Goal: Task Accomplishment & Management: Manage account settings

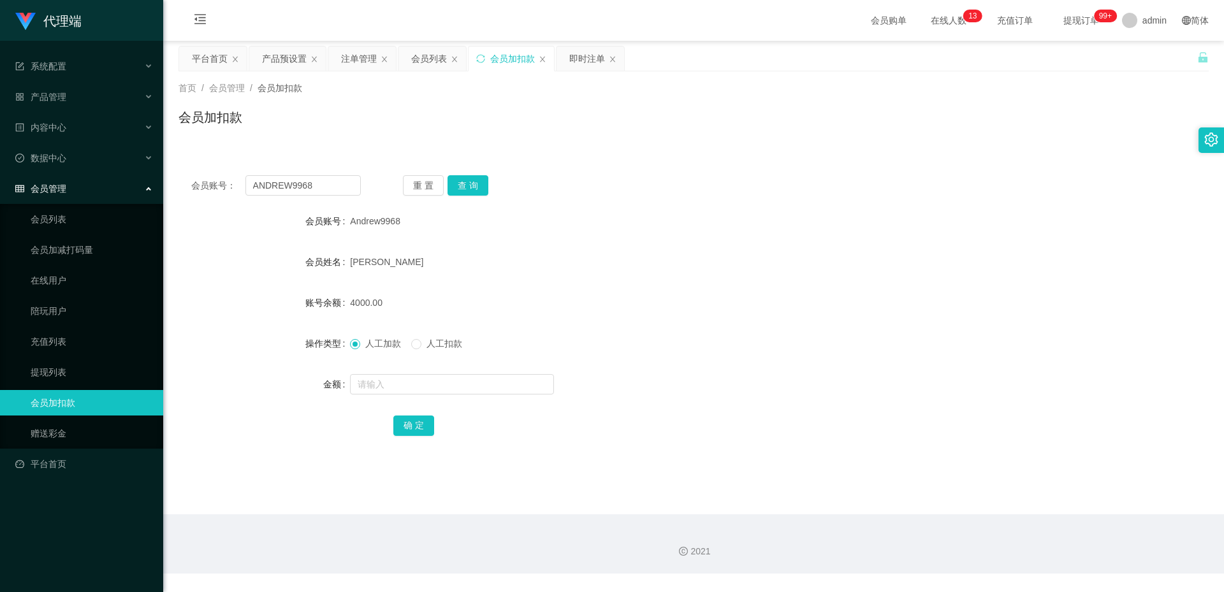
click at [292, 45] on main "关闭左侧 关闭右侧 关闭其它 刷新页面 平台首页 产品预设置 注单管理 会员列表 会员加扣款 即时注单 首页 / 会员管理 / 会员加扣款 / 会员加扣款 会…" at bounding box center [693, 278] width 1061 height 474
click at [281, 52] on div "产品预设置" at bounding box center [284, 59] width 45 height 24
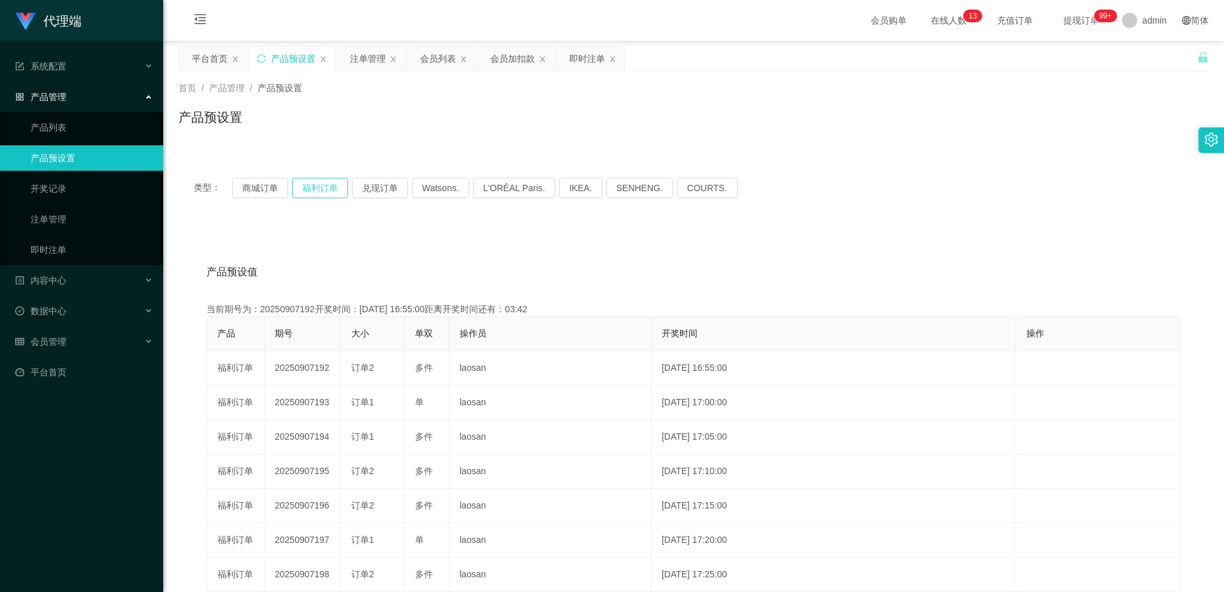
click at [326, 185] on button "福利订单" at bounding box center [320, 188] width 56 height 20
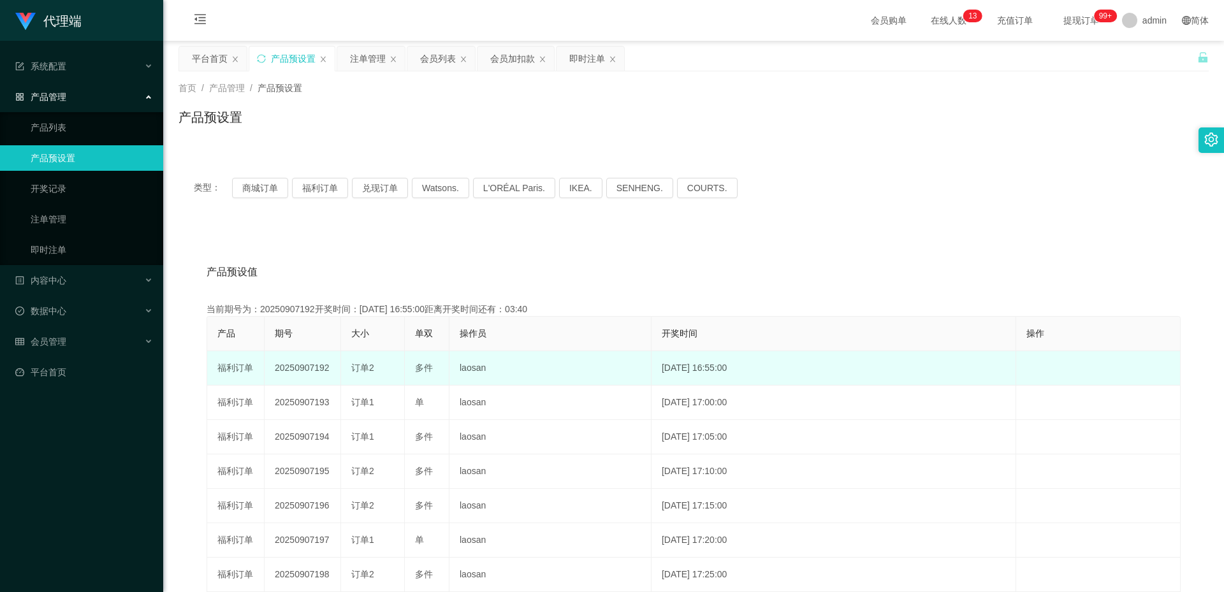
click at [310, 368] on td "20250907192" at bounding box center [303, 368] width 76 height 34
click at [307, 370] on td "20250907192" at bounding box center [303, 368] width 76 height 34
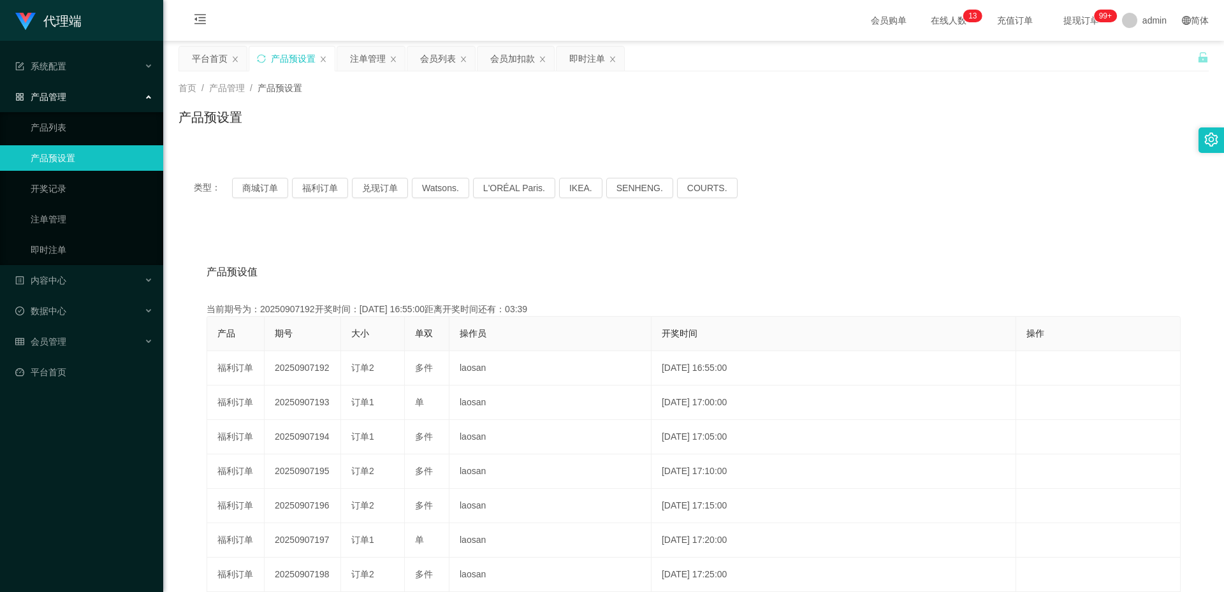
copy td "20250907192"
click at [377, 67] on div "注单管理" at bounding box center [368, 59] width 36 height 24
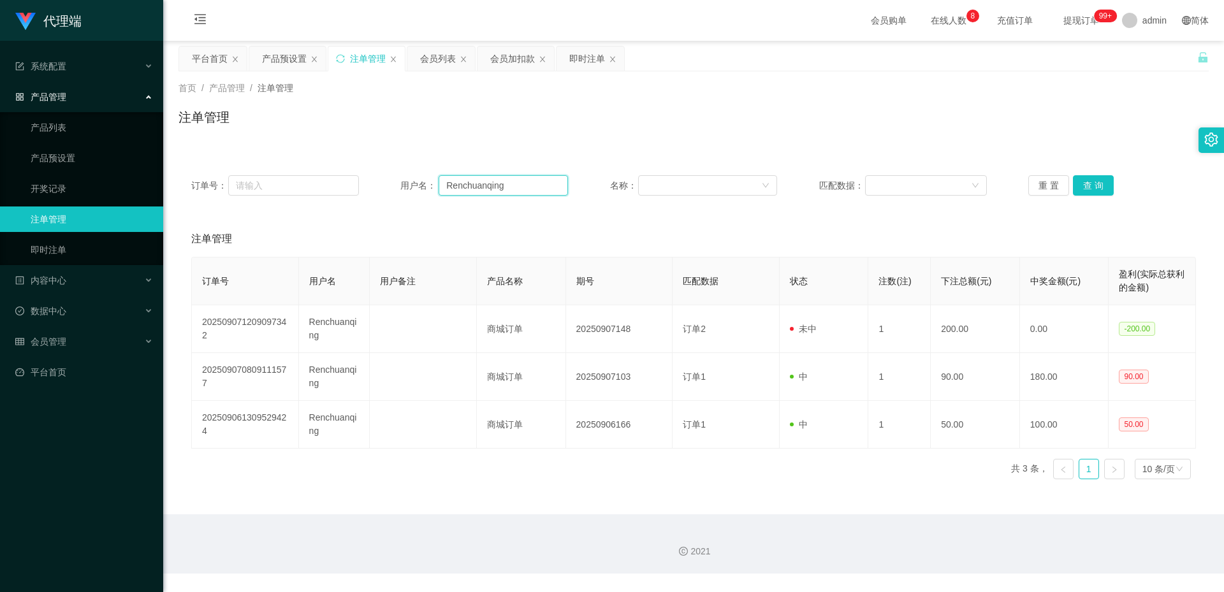
click at [515, 183] on input "Renchuanqing" at bounding box center [503, 185] width 129 height 20
paste input "ANDREW9968"
type input "ANDREW9968"
click at [1086, 186] on button "查 询" at bounding box center [1093, 185] width 41 height 20
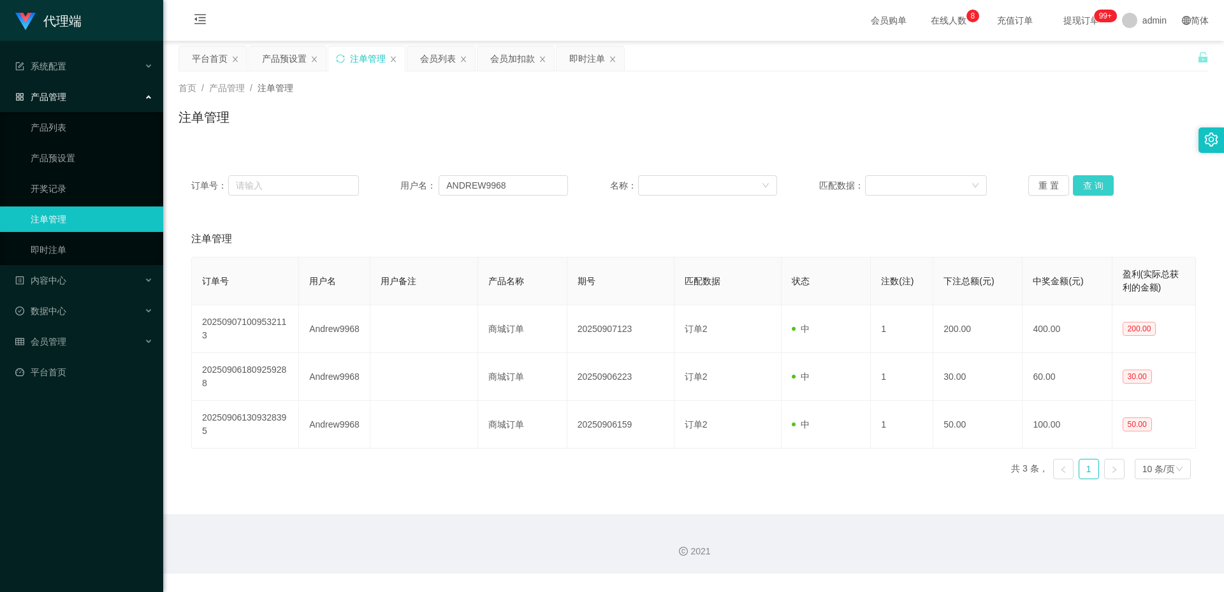
click at [1086, 186] on button "查 询" at bounding box center [1093, 185] width 41 height 20
click at [1088, 189] on button "查 询" at bounding box center [1093, 185] width 41 height 20
click at [1097, 184] on button "查 询" at bounding box center [1093, 185] width 41 height 20
click at [1094, 187] on button "查 询" at bounding box center [1093, 185] width 41 height 20
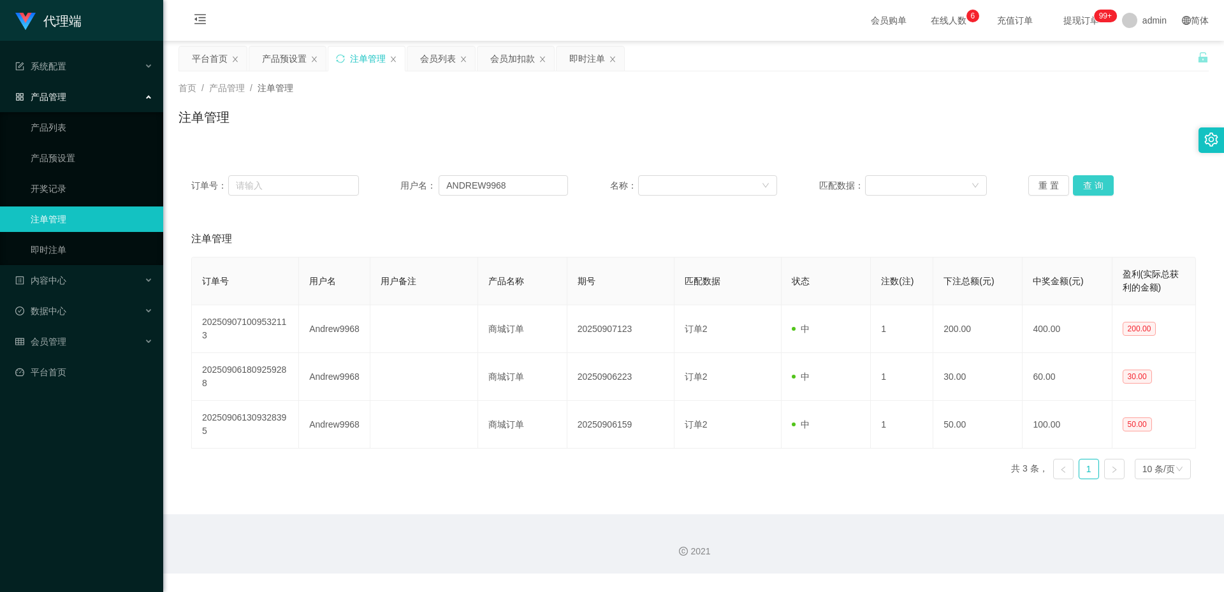
click at [1094, 187] on button "查 询" at bounding box center [1093, 185] width 41 height 20
click at [1093, 189] on button "查 询" at bounding box center [1093, 185] width 41 height 20
click at [1093, 187] on button "查 询" at bounding box center [1093, 185] width 41 height 20
click at [1093, 187] on button "查 询" at bounding box center [1100, 185] width 55 height 20
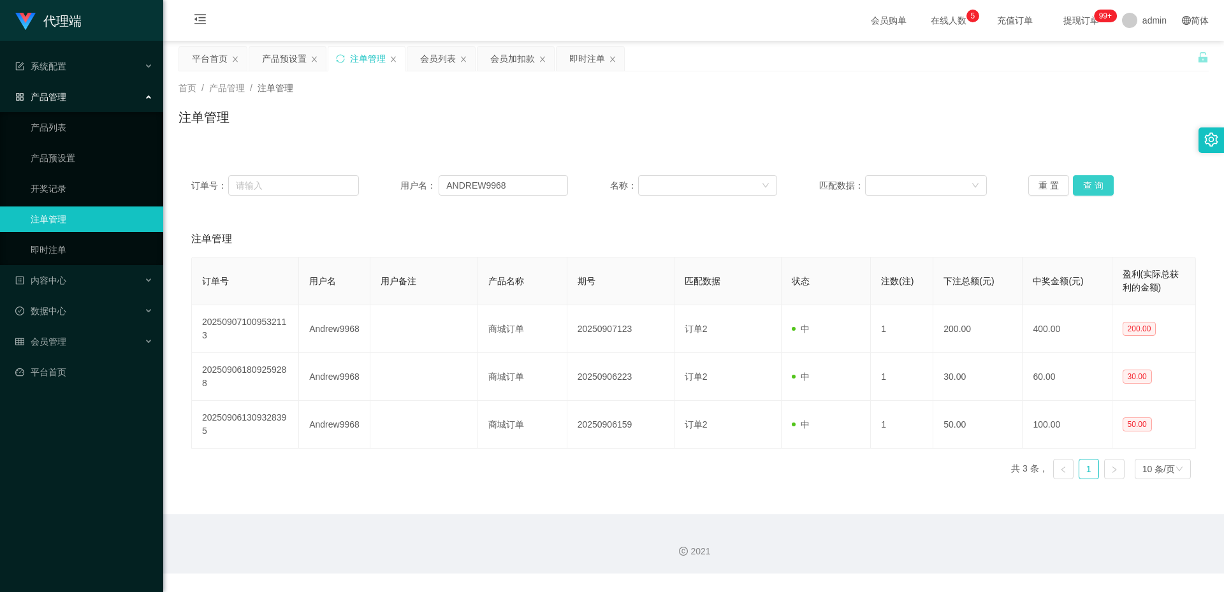
click at [1093, 187] on button "查 询" at bounding box center [1093, 185] width 41 height 20
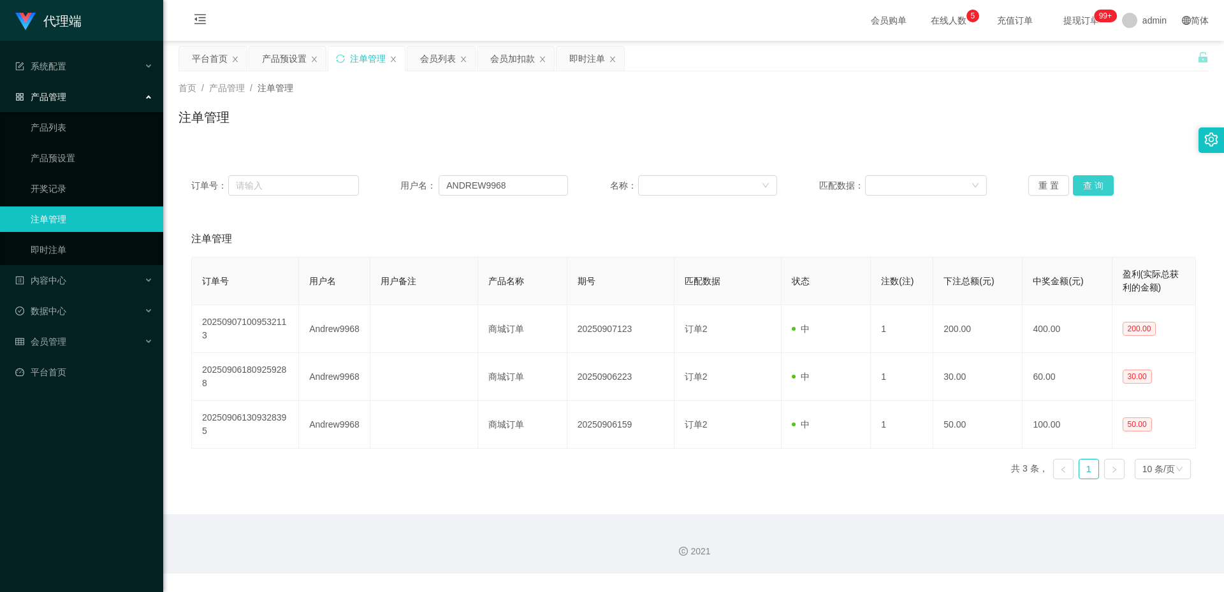
click at [1093, 187] on button "查 询" at bounding box center [1093, 185] width 41 height 20
drag, startPoint x: 266, startPoint y: 57, endPoint x: 273, endPoint y: 58, distance: 6.5
click at [266, 57] on div "产品预设置" at bounding box center [284, 59] width 45 height 24
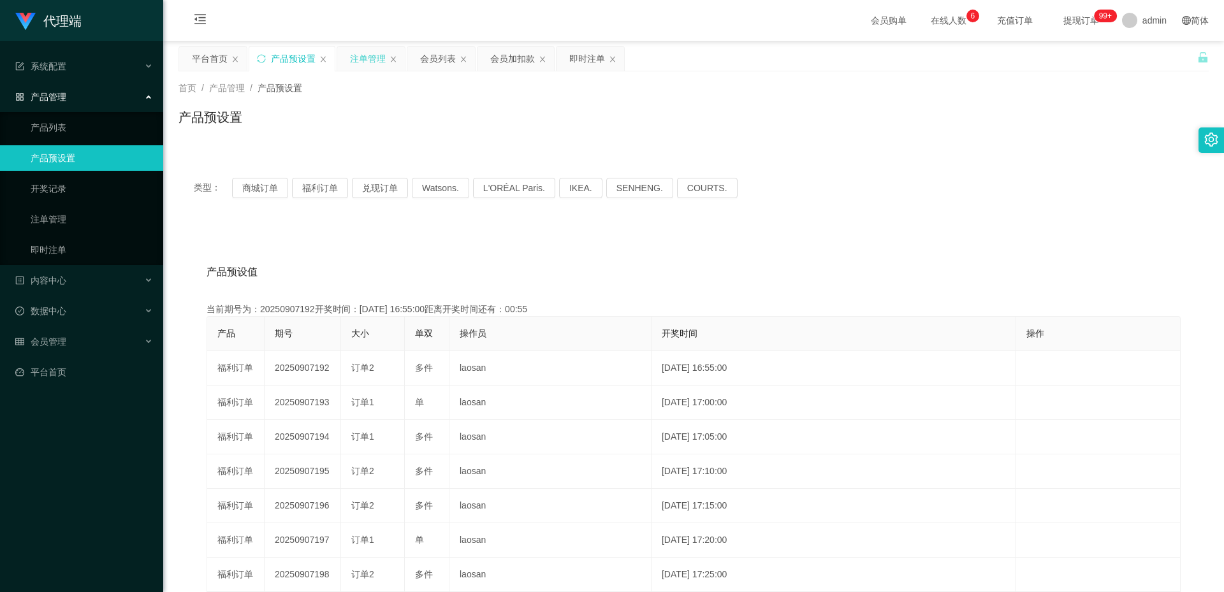
click at [372, 61] on div "注单管理" at bounding box center [368, 59] width 36 height 24
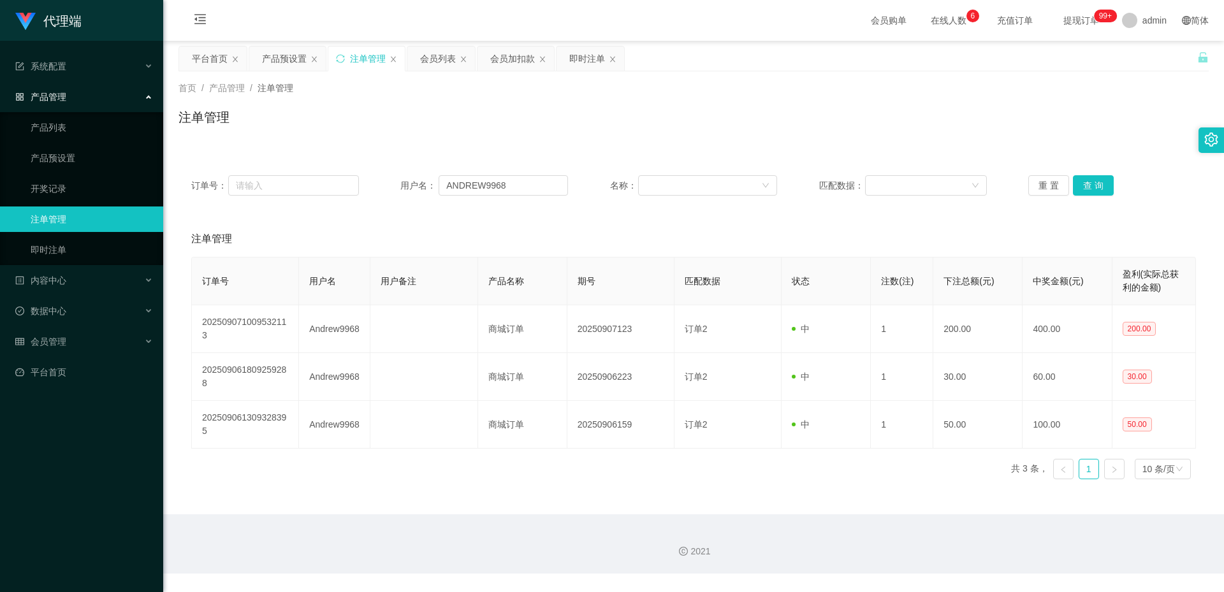
drag, startPoint x: 1109, startPoint y: 187, endPoint x: 1098, endPoint y: 186, distance: 10.3
click at [1107, 187] on div "重 置 查 询" at bounding box center [1112, 185] width 168 height 20
click at [1081, 184] on button "查 询" at bounding box center [1093, 185] width 41 height 20
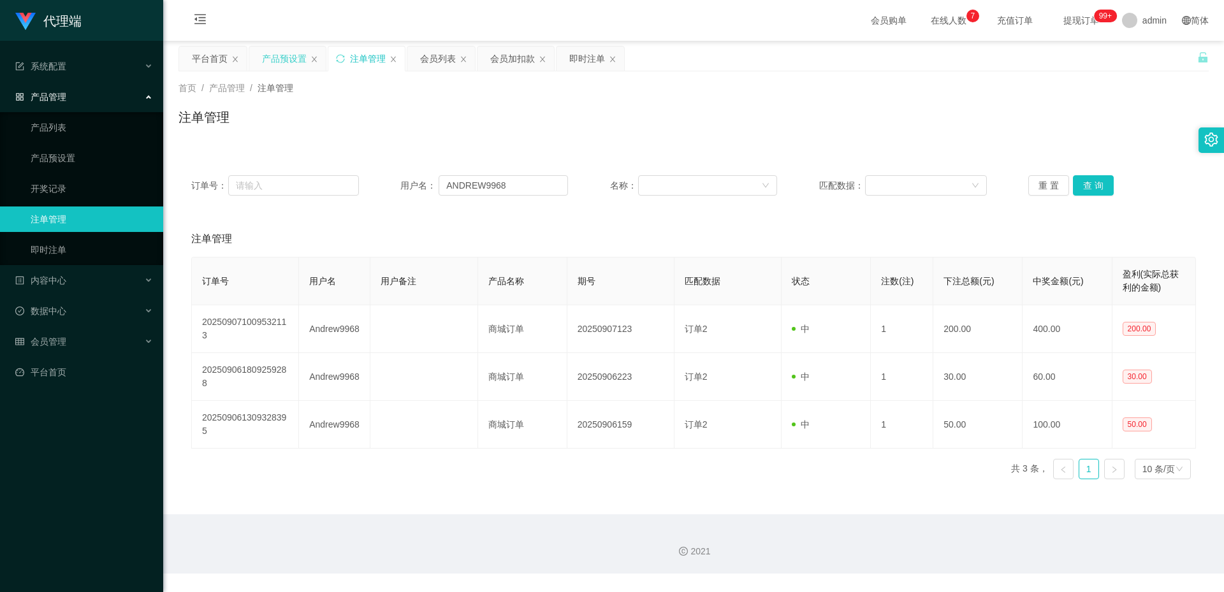
click at [277, 64] on div "产品预设置" at bounding box center [284, 59] width 45 height 24
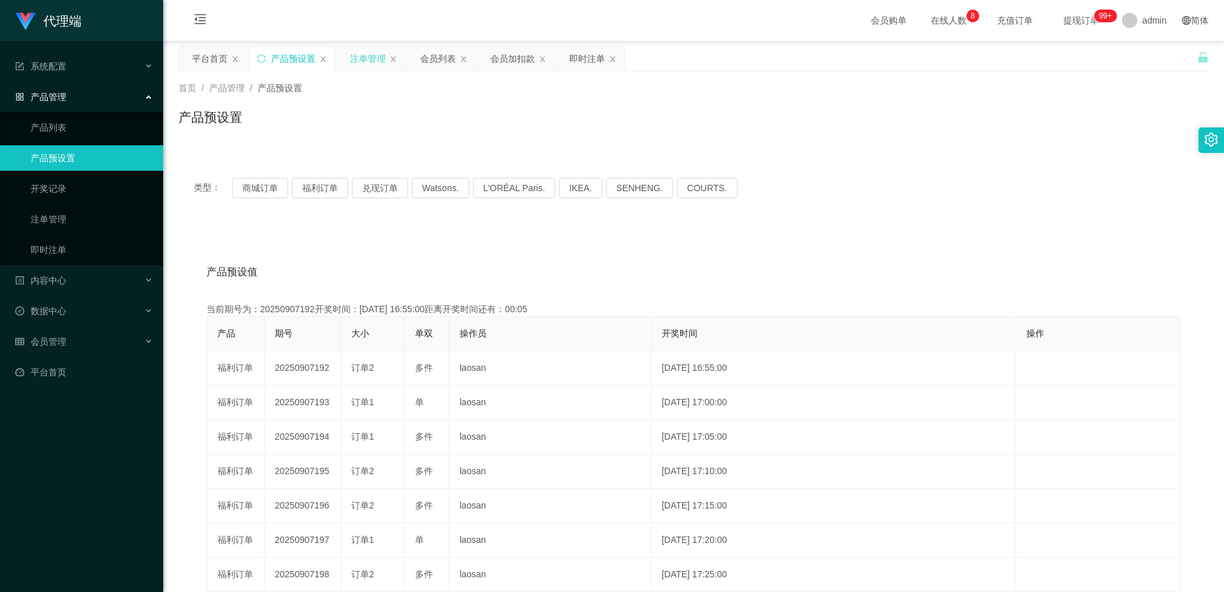
click at [361, 57] on div "注单管理" at bounding box center [368, 59] width 36 height 24
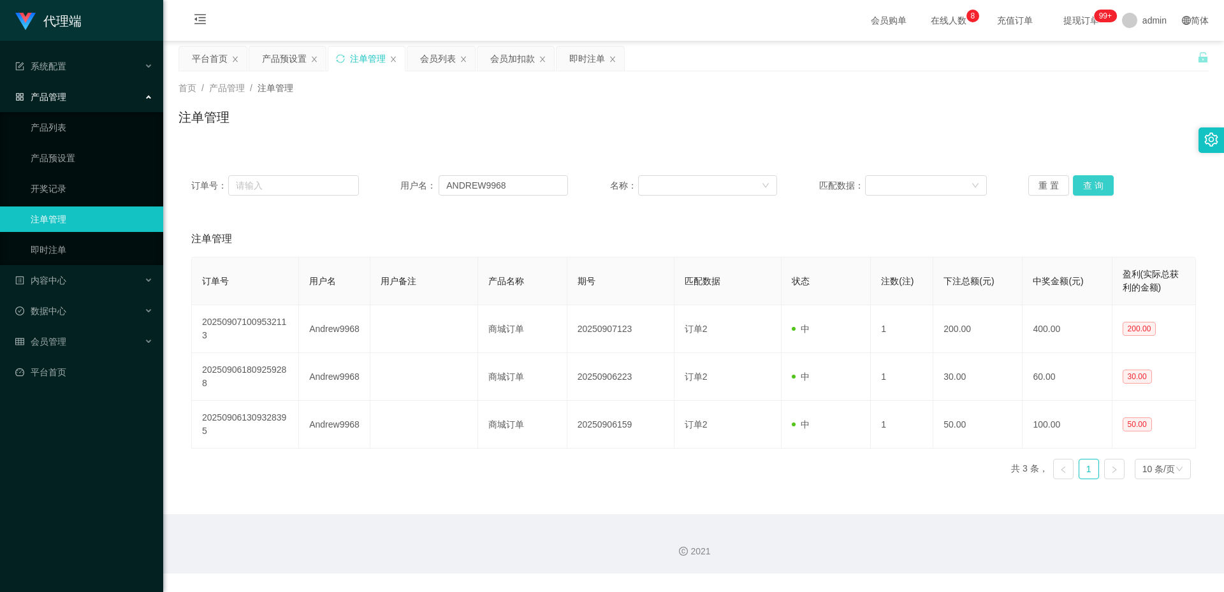
click at [1088, 186] on button "查 询" at bounding box center [1093, 185] width 41 height 20
click at [1084, 188] on button "查 询" at bounding box center [1093, 185] width 41 height 20
click at [1084, 184] on button "查 询" at bounding box center [1093, 185] width 41 height 20
click at [1084, 184] on div "重 置 查 询" at bounding box center [1112, 185] width 168 height 20
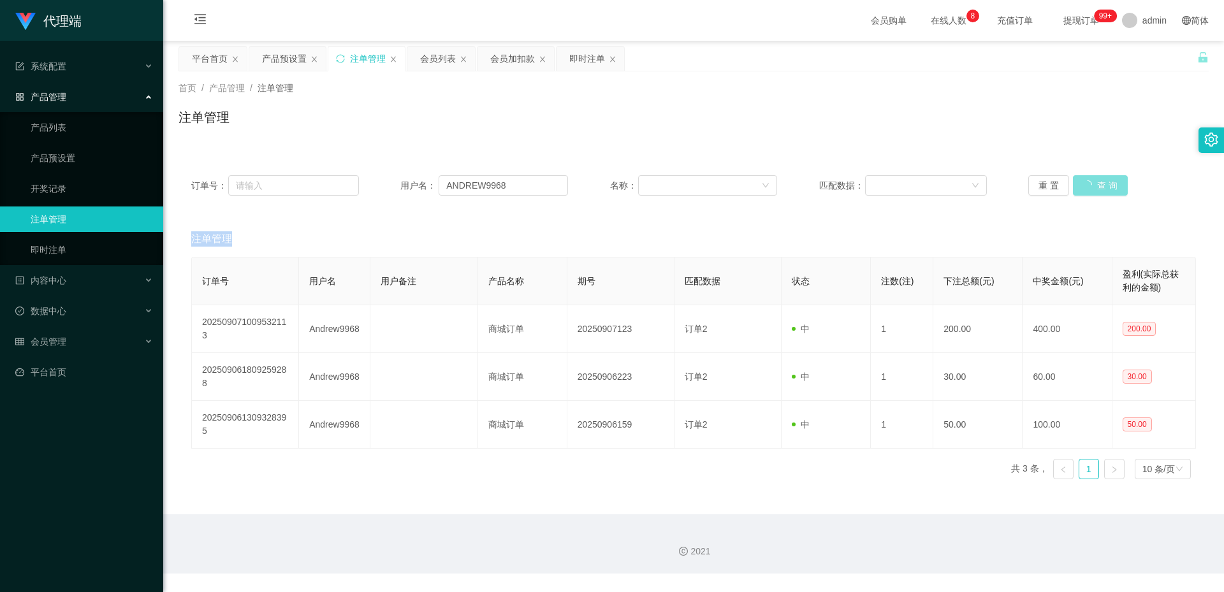
click at [1084, 184] on button "查 询" at bounding box center [1100, 185] width 55 height 20
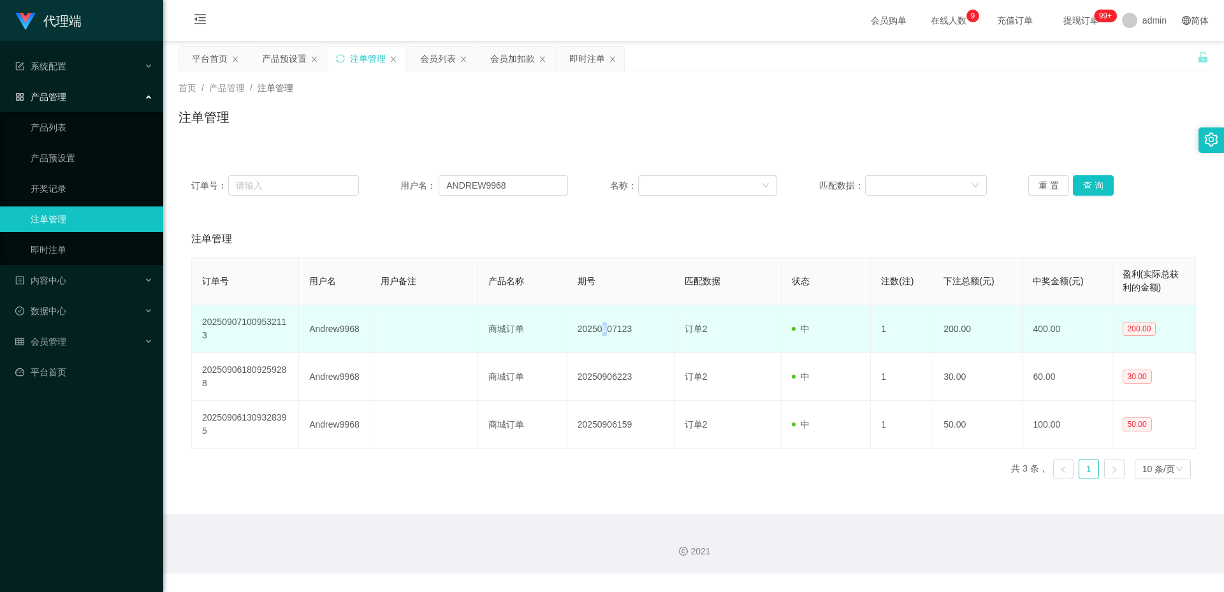
click at [601, 327] on td "20250907123" at bounding box center [620, 329] width 107 height 48
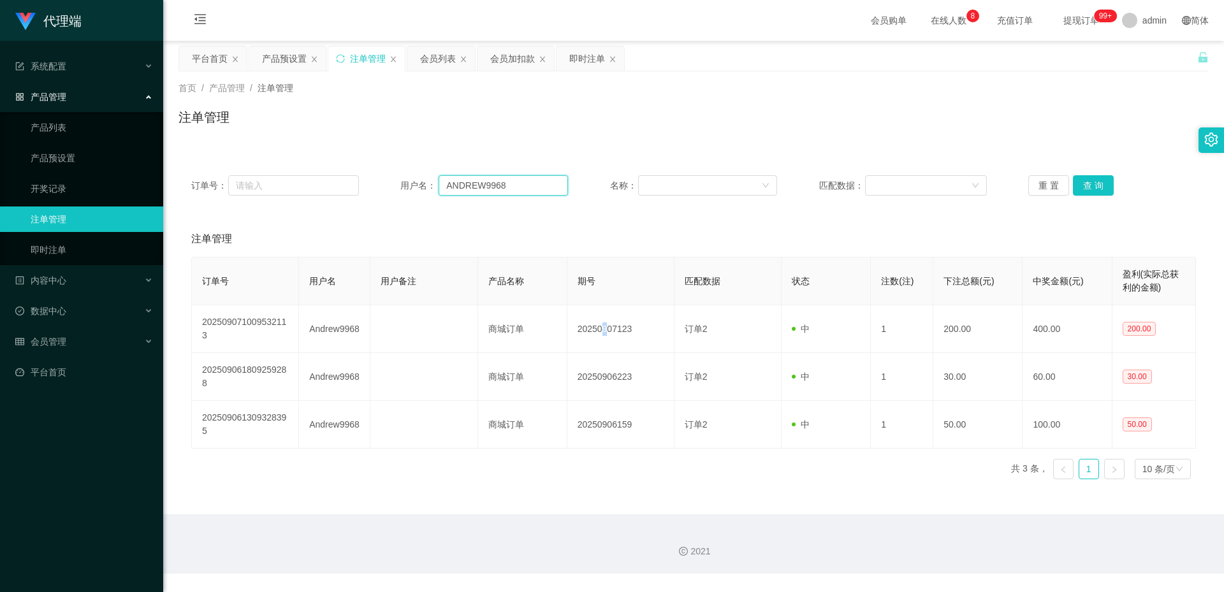
click at [501, 182] on input "ANDREW9968" at bounding box center [503, 185] width 129 height 20
click at [1089, 191] on button "查 询" at bounding box center [1093, 185] width 41 height 20
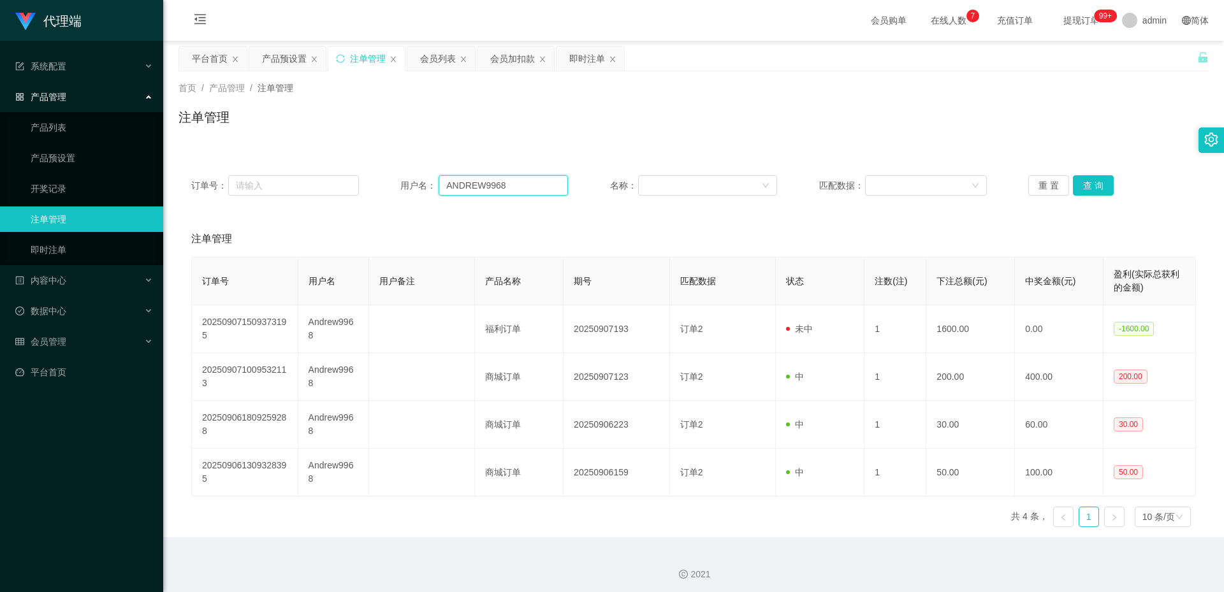
click at [528, 188] on input "ANDREW9968" at bounding box center [503, 185] width 129 height 20
click at [506, 53] on div "会员加扣款" at bounding box center [512, 59] width 45 height 24
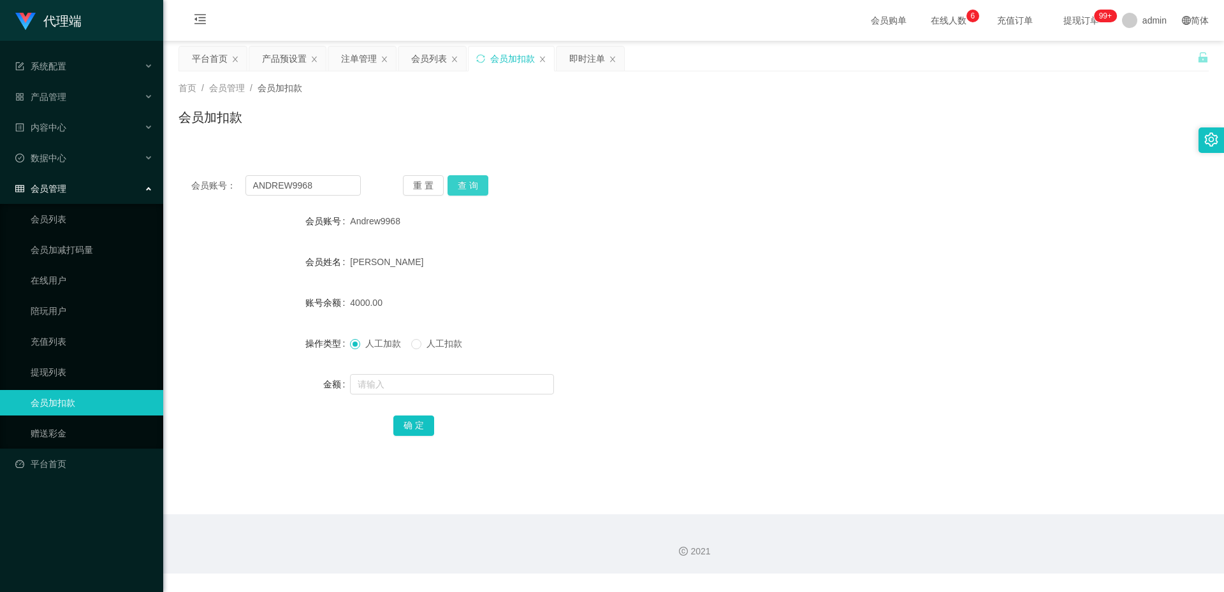
click at [469, 181] on button "查 询" at bounding box center [468, 185] width 41 height 20
click at [426, 391] on input "text" at bounding box center [452, 384] width 204 height 20
type input "3200"
click at [426, 421] on button "确 定" at bounding box center [413, 426] width 41 height 20
click at [394, 388] on input "text" at bounding box center [452, 384] width 204 height 20
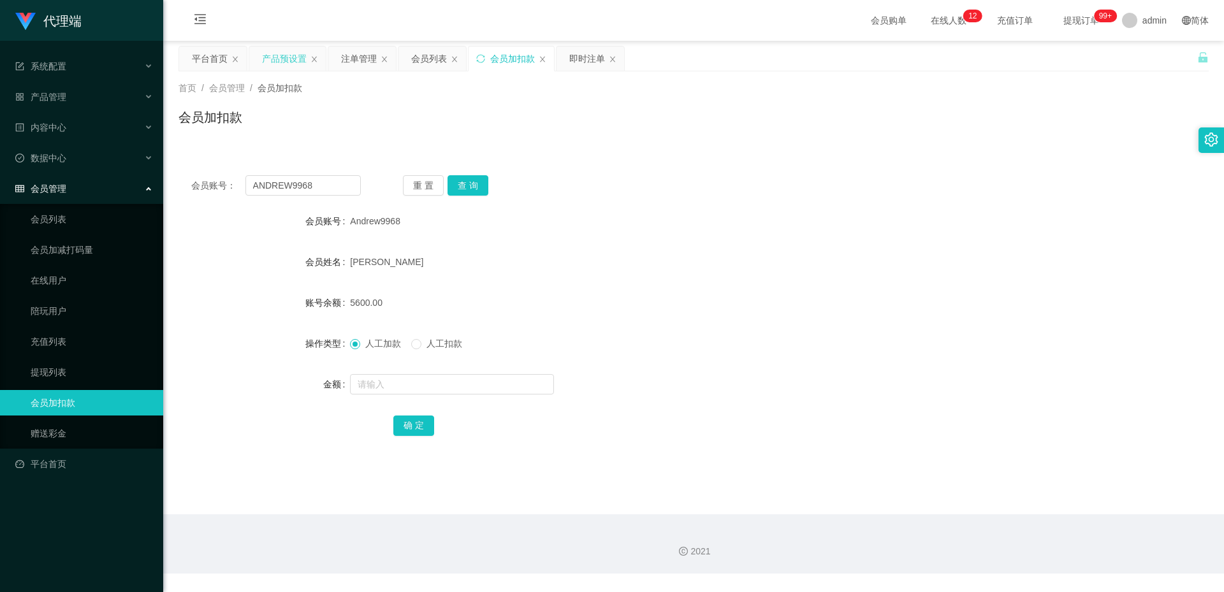
click at [279, 59] on div "产品预设置" at bounding box center [284, 59] width 45 height 24
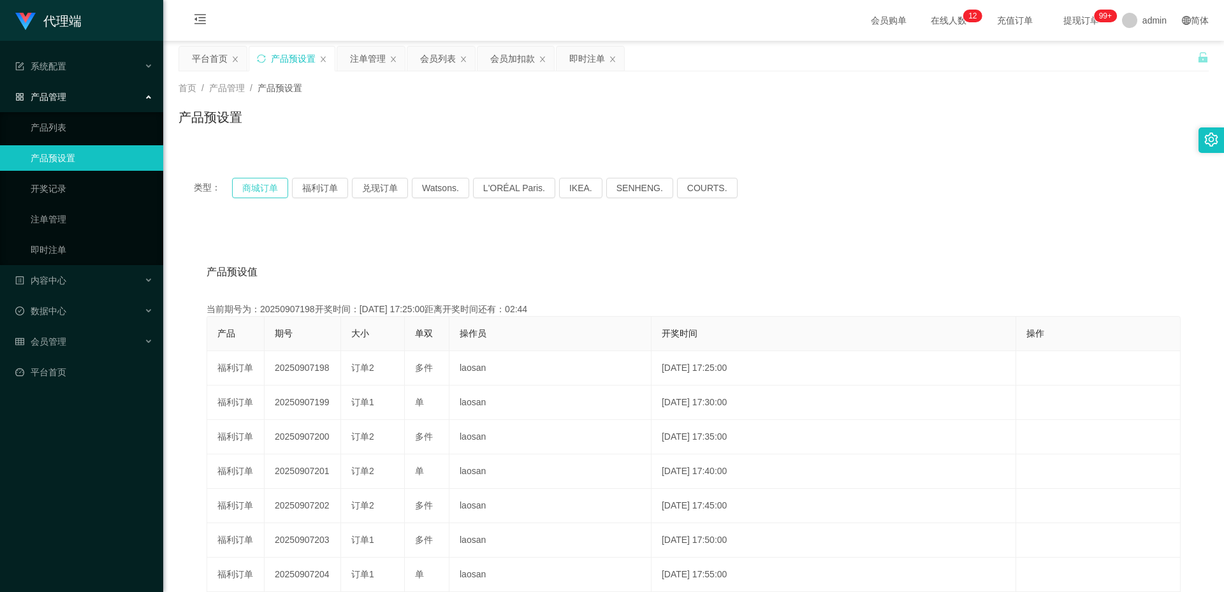
click at [259, 187] on button "商城订单" at bounding box center [260, 188] width 56 height 20
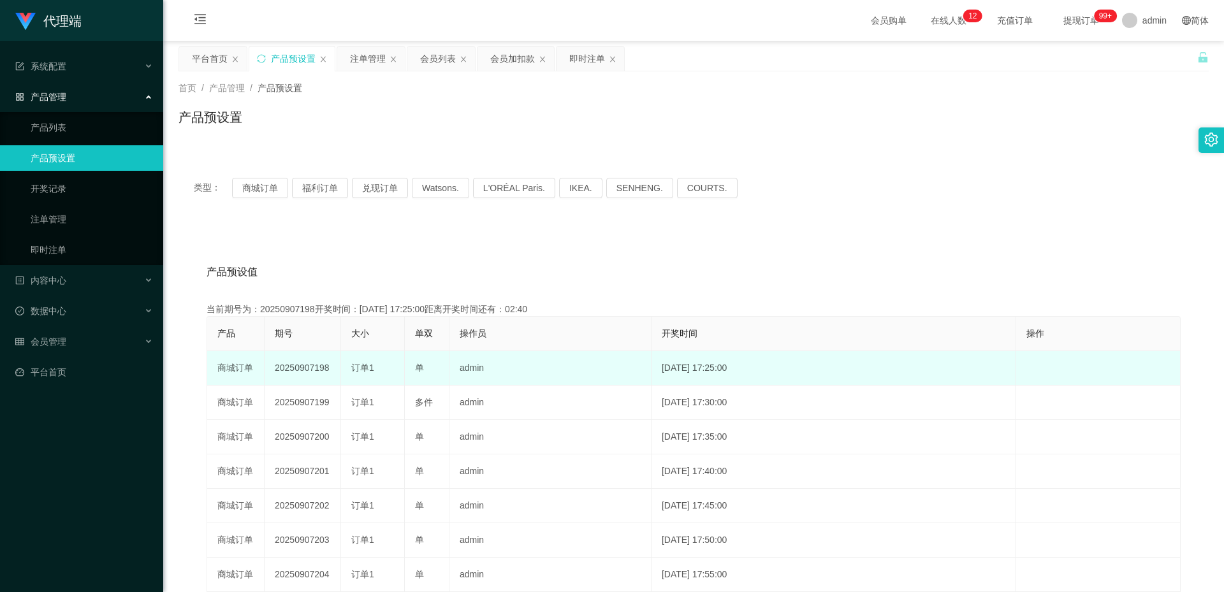
click at [312, 364] on td "20250907198" at bounding box center [303, 368] width 76 height 34
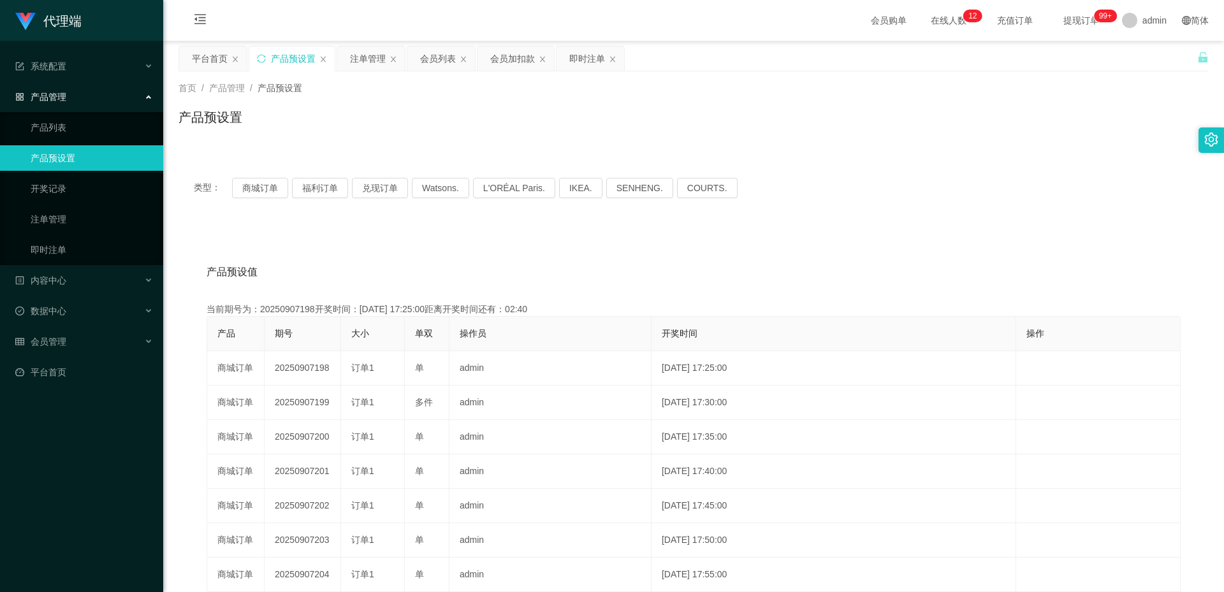
copy td "20250907198"
click at [361, 55] on div "注单管理" at bounding box center [368, 59] width 36 height 24
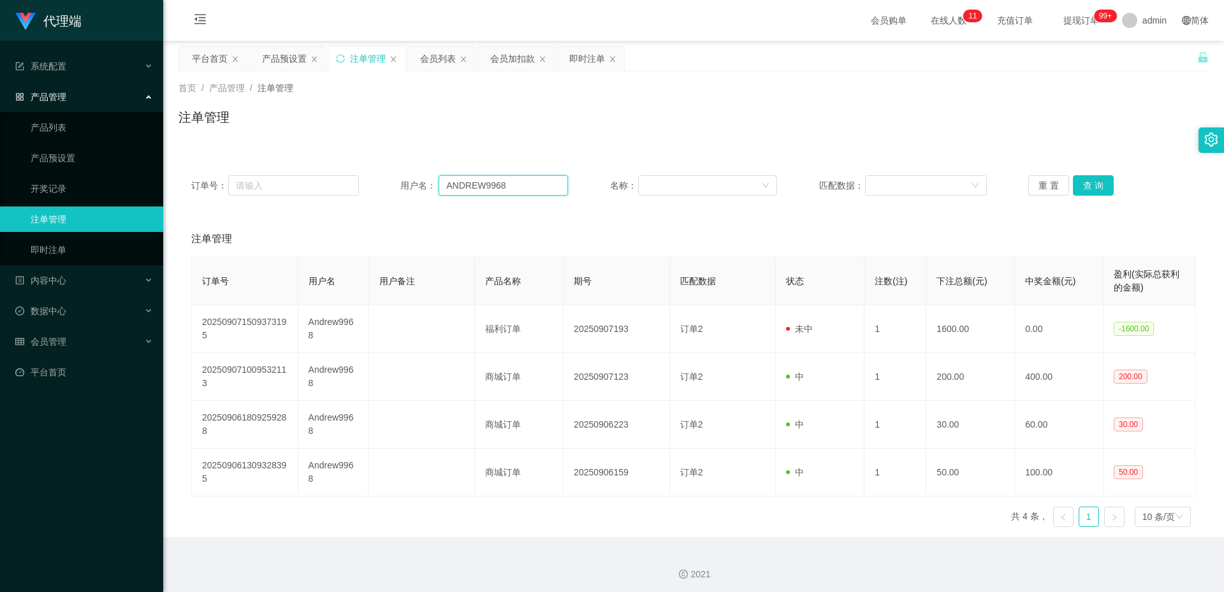
click at [539, 191] on input "ANDREW9968" at bounding box center [503, 185] width 129 height 20
paste input "Jagang"
type input "Jagang"
click at [1102, 187] on button "查 询" at bounding box center [1093, 185] width 41 height 20
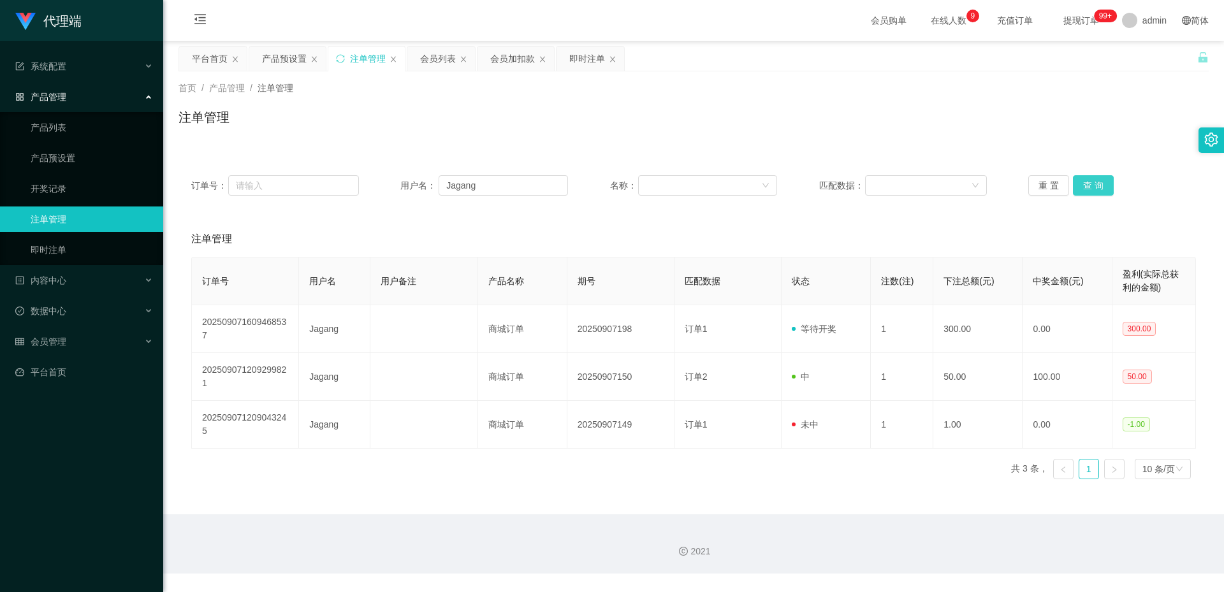
click at [1090, 182] on button "查 询" at bounding box center [1093, 185] width 41 height 20
